Goal: Transaction & Acquisition: Purchase product/service

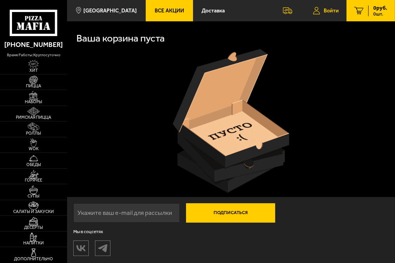
click at [326, 10] on span "Войти" at bounding box center [331, 10] width 15 height 5
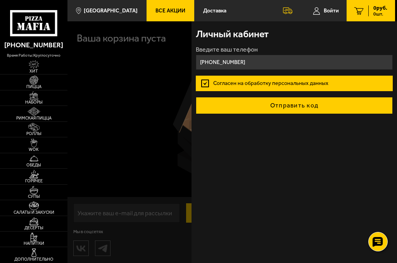
type input "[PHONE_NUMBER]"
click at [289, 107] on button "Отправить код" at bounding box center [295, 105] width 198 height 17
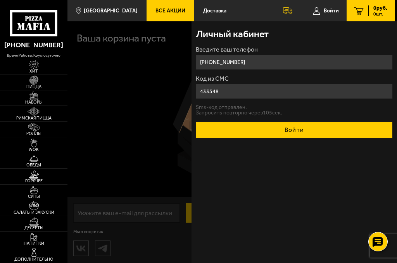
type input "433548"
click at [261, 133] on button "Войти" at bounding box center [295, 129] width 198 height 17
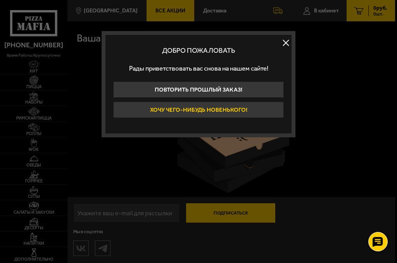
click at [218, 109] on button "Хочу чего-нибудь новенького!" at bounding box center [198, 110] width 171 height 16
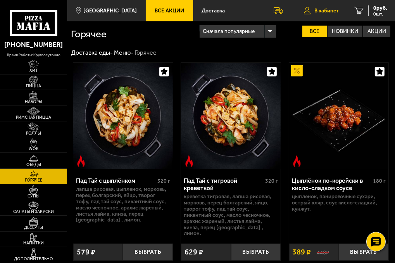
click at [333, 12] on span "В кабинет" at bounding box center [327, 10] width 24 height 5
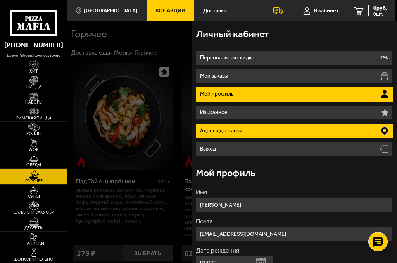
click at [358, 130] on li "Адреса доставки" at bounding box center [295, 131] width 198 height 14
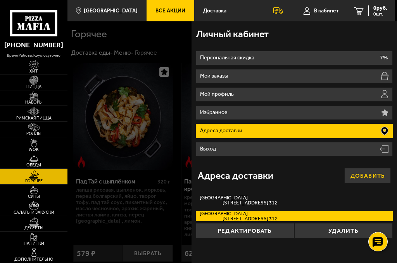
click at [369, 173] on button "Добавить" at bounding box center [368, 176] width 47 height 16
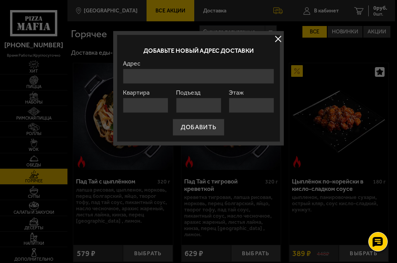
drag, startPoint x: 166, startPoint y: 84, endPoint x: 149, endPoint y: 75, distance: 19.3
click at [165, 83] on form "Адрес Квартира Подъезд Этаж ДОБАВИТЬ" at bounding box center [198, 98] width 151 height 75
click at [149, 75] on input "Адрес" at bounding box center [198, 76] width 151 height 15
click at [182, 78] on input "Адрес" at bounding box center [198, 76] width 151 height 15
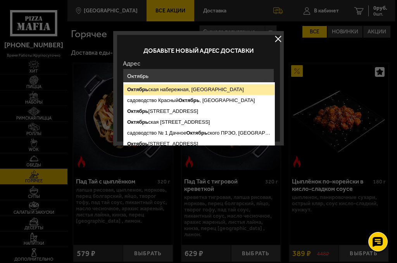
click at [175, 87] on ymaps "Октябрь ская набережная, [GEOGRAPHIC_DATA]" at bounding box center [199, 89] width 151 height 11
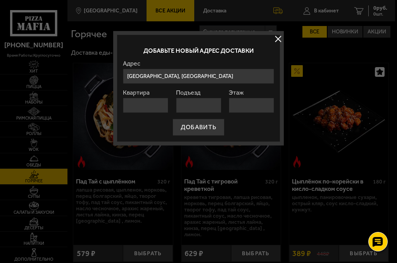
click at [244, 74] on input "[GEOGRAPHIC_DATA], [GEOGRAPHIC_DATA]" at bounding box center [198, 76] width 151 height 15
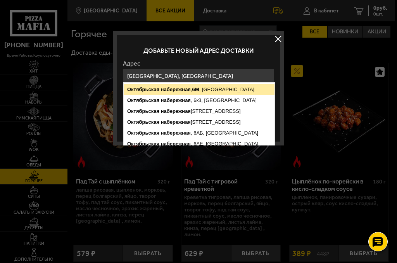
click at [201, 92] on ymaps "[STREET_ADDRESS]" at bounding box center [199, 89] width 151 height 11
type input "[STREET_ADDRESS]"
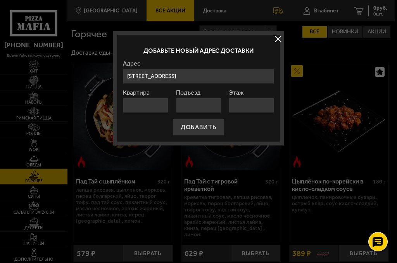
click at [146, 103] on input "Квартира" at bounding box center [145, 105] width 45 height 15
type input "208"
click at [198, 99] on input "Подъезд" at bounding box center [198, 105] width 45 height 15
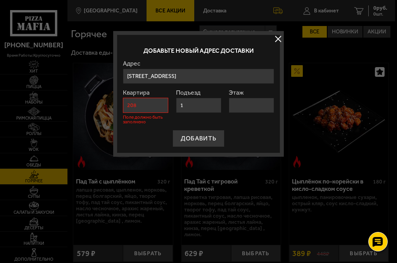
type input "1"
click at [260, 113] on div "Этаж" at bounding box center [251, 107] width 45 height 35
click at [253, 104] on input "Этаж" at bounding box center [251, 105] width 45 height 15
type input "2"
click at [254, 137] on div "ДОБАВИТЬ" at bounding box center [198, 138] width 151 height 17
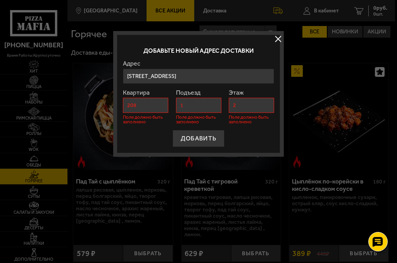
click at [155, 95] on label "Квартира" at bounding box center [145, 93] width 45 height 6
click at [155, 98] on input "208" at bounding box center [145, 105] width 45 height 15
click at [155, 95] on div "Квартира 208 Поле должно быть заполнено" at bounding box center [145, 107] width 45 height 35
click at [169, 107] on form "[GEOGRAPHIC_DATA][STREET_ADDRESS] , [STREET_ADDRESS], [STREET_ADDRESS], [STREET…" at bounding box center [198, 104] width 151 height 87
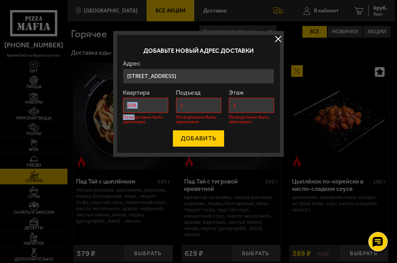
click at [179, 132] on button "ДОБАВИТЬ" at bounding box center [199, 138] width 52 height 17
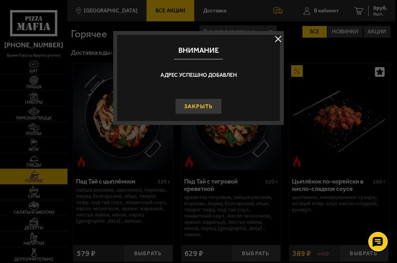
click at [201, 105] on button "Закрыть" at bounding box center [198, 107] width 47 height 16
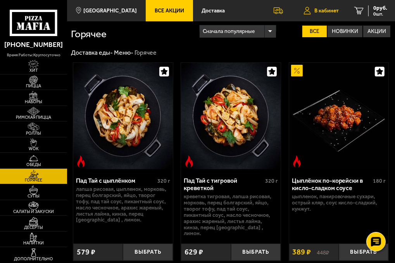
click at [338, 10] on span "В кабинет" at bounding box center [327, 10] width 24 height 5
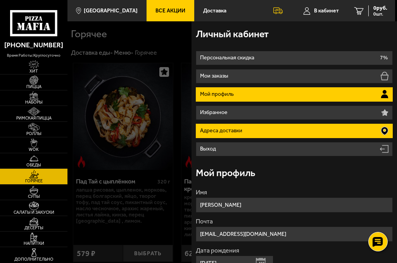
click at [313, 136] on li "Адреса доставки" at bounding box center [295, 131] width 198 height 14
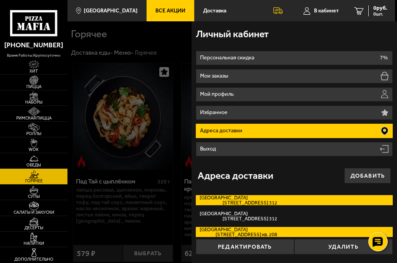
click at [363, 198] on label "[GEOGRAPHIC_DATA][STREET_ADDRESS]. 312" at bounding box center [295, 200] width 198 height 10
click at [0, 0] on input "[GEOGRAPHIC_DATA][STREET_ADDRESS]. 312" at bounding box center [0, 0] width 0 height 0
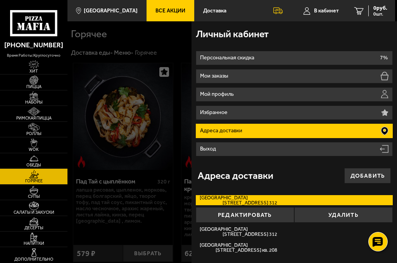
click at [329, 213] on button "Удалить" at bounding box center [344, 215] width 99 height 16
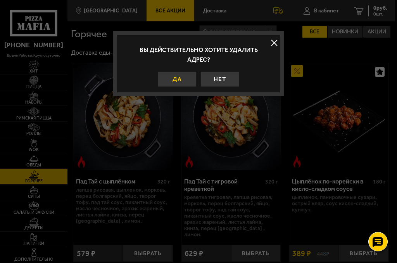
click at [195, 82] on button "Да" at bounding box center [177, 79] width 39 height 16
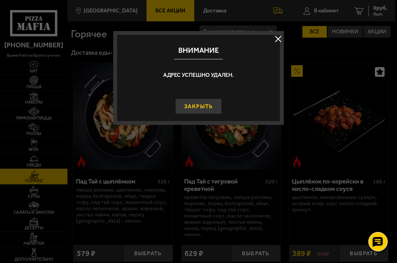
click at [214, 111] on button "Закрыть" at bounding box center [198, 107] width 47 height 16
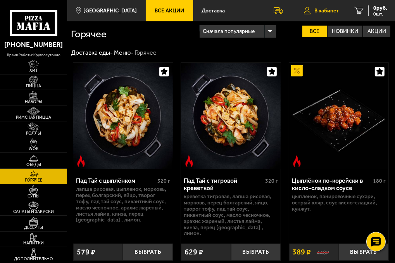
click at [329, 8] on span "В кабинет" at bounding box center [327, 10] width 24 height 5
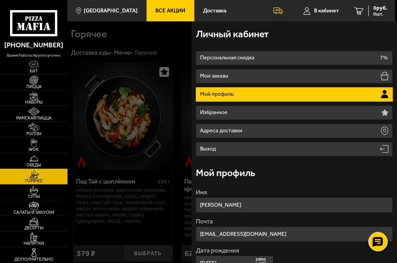
click at [290, 95] on li "Мой профиль" at bounding box center [295, 94] width 198 height 14
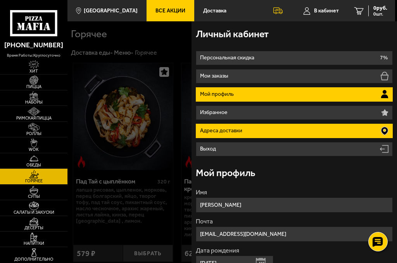
click at [280, 131] on li "Адреса доставки" at bounding box center [295, 131] width 198 height 14
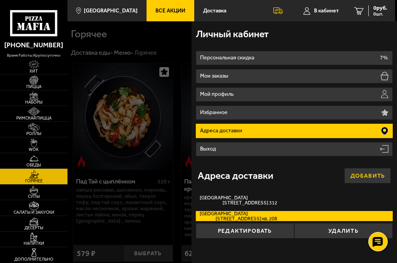
click at [365, 178] on button "Добавить" at bounding box center [368, 176] width 47 height 16
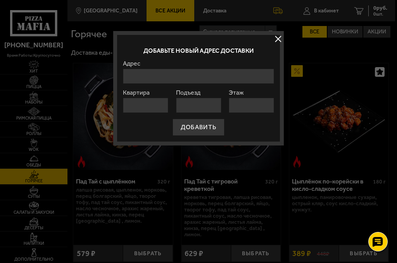
click at [171, 67] on div "Адрес" at bounding box center [198, 72] width 151 height 23
click at [168, 72] on input "Адрес" at bounding box center [198, 76] width 151 height 15
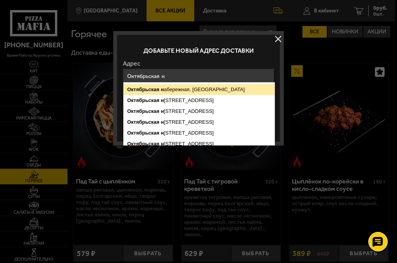
click at [153, 92] on ymaps "Октябрьская н абережная, [GEOGRAPHIC_DATA]" at bounding box center [199, 89] width 151 height 11
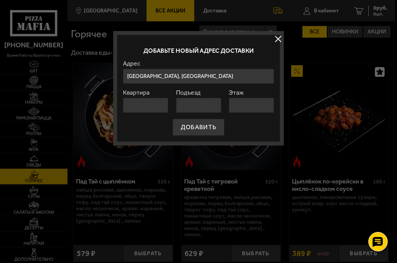
click at [255, 76] on input "[GEOGRAPHIC_DATA], [GEOGRAPHIC_DATA]" at bounding box center [198, 76] width 151 height 15
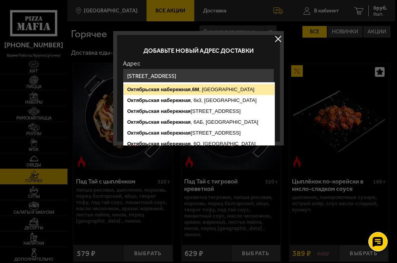
click at [184, 88] on ymaps "набережная" at bounding box center [176, 90] width 30 height 6
type input "[STREET_ADDRESS]"
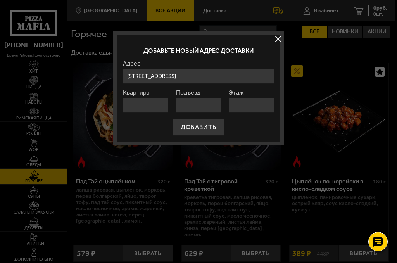
click at [166, 106] on input "Квартира" at bounding box center [145, 105] width 45 height 15
click at [191, 108] on input "Подъезд" at bounding box center [198, 105] width 45 height 15
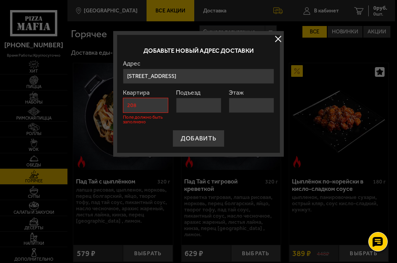
click at [149, 105] on input "208" at bounding box center [145, 105] width 45 height 15
type input "2"
type input "1"
click at [255, 104] on input "Этаж" at bounding box center [251, 105] width 45 height 15
type input "2"
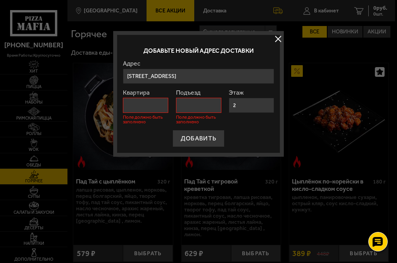
click at [206, 109] on input "Подъезд" at bounding box center [198, 105] width 45 height 15
type input "1"
click at [145, 107] on input "Квартира" at bounding box center [145, 105] width 45 height 15
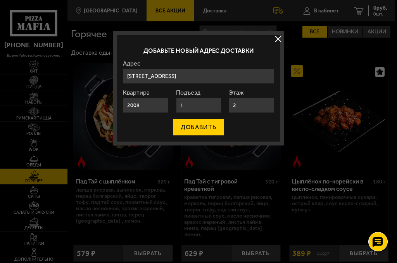
type input "2008"
click at [186, 119] on button "ДОБАВИТЬ" at bounding box center [199, 127] width 52 height 17
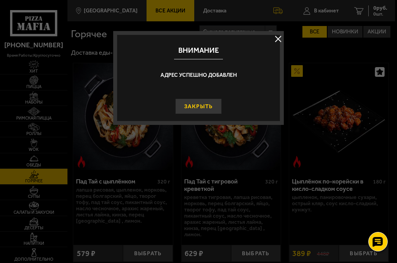
click at [200, 105] on button "Закрыть" at bounding box center [198, 107] width 47 height 16
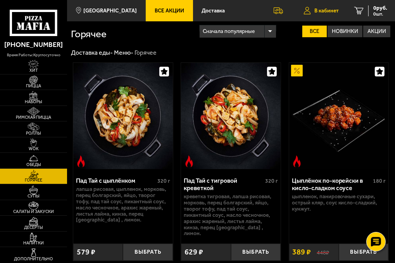
click at [326, 13] on span "В кабинет" at bounding box center [327, 10] width 24 height 5
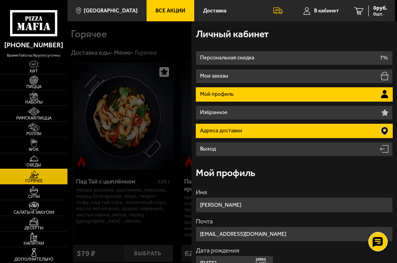
click at [283, 130] on li "Адреса доставки" at bounding box center [295, 131] width 198 height 14
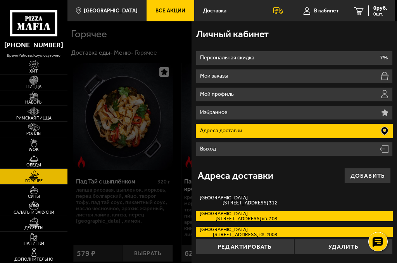
click at [257, 221] on span "[STREET_ADDRESS] кв. 208" at bounding box center [239, 218] width 78 height 5
click at [0, 0] on input "[STREET_ADDRESS] 208" at bounding box center [0, 0] width 0 height 0
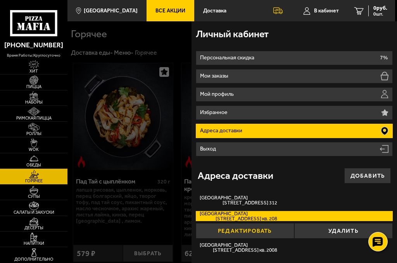
click at [262, 228] on button "Редактировать" at bounding box center [245, 231] width 99 height 16
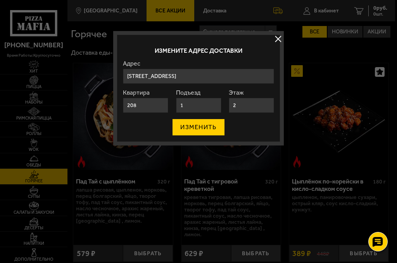
click at [194, 125] on button "ИЗМЕНИТЬ" at bounding box center [198, 127] width 52 height 17
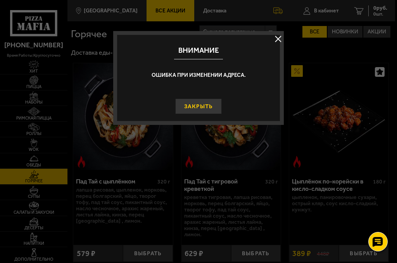
click at [210, 108] on button "Закрыть" at bounding box center [198, 107] width 47 height 16
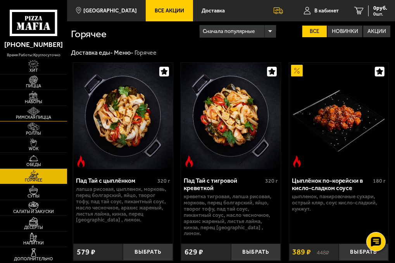
click at [35, 118] on span "Римская пицца" at bounding box center [33, 118] width 67 height 4
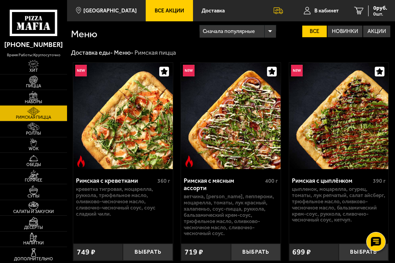
click at [35, 98] on img at bounding box center [34, 95] width 16 height 9
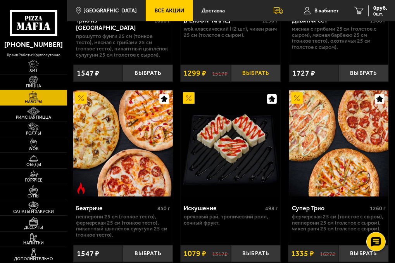
scroll to position [509, 0]
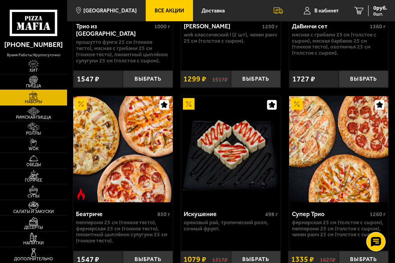
click at [35, 82] on img at bounding box center [34, 80] width 16 height 9
click at [32, 69] on span "Хит" at bounding box center [33, 71] width 67 height 4
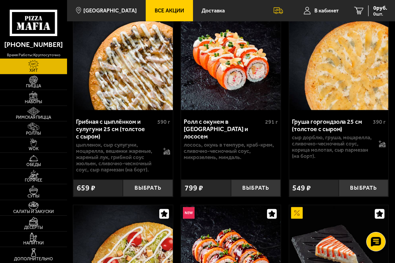
scroll to position [217, 0]
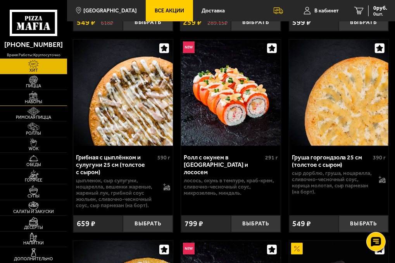
click at [32, 95] on img at bounding box center [34, 95] width 16 height 9
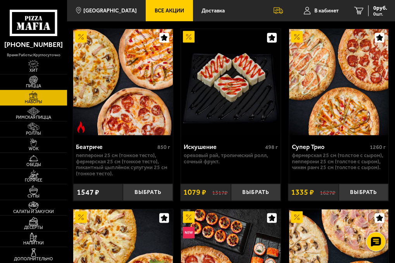
scroll to position [598, 0]
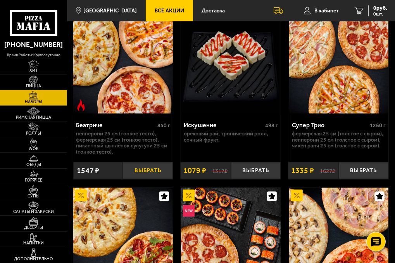
click at [153, 163] on button "Выбрать" at bounding box center [148, 170] width 50 height 17
click at [369, 5] on span "1547 руб." at bounding box center [375, 7] width 23 height 5
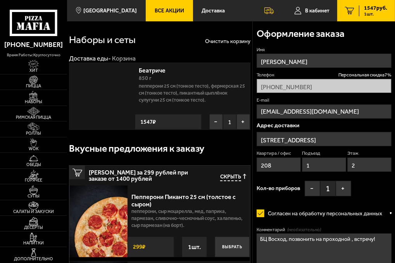
type input "[STREET_ADDRESS]"
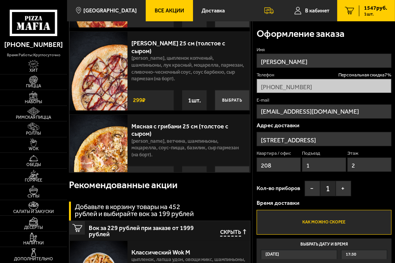
scroll to position [218, 0]
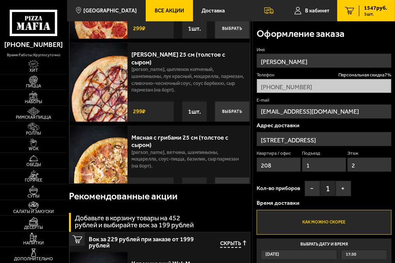
click at [36, 22] on icon at bounding box center [33, 23] width 47 height 26
